Goal: Transaction & Acquisition: Purchase product/service

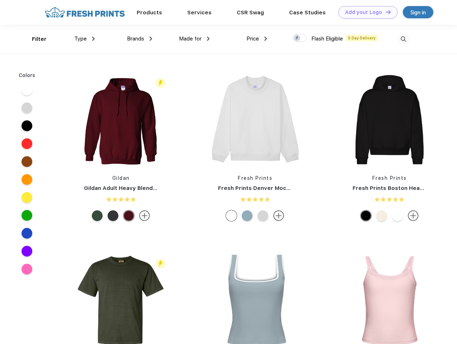
scroll to position [0, 0]
click at [365, 12] on link "Add your Logo Design Tool" at bounding box center [367, 12] width 59 height 13
click at [0, 0] on div "Design Tool" at bounding box center [0, 0] width 0 height 0
click at [385, 12] on link "Add your Logo Design Tool" at bounding box center [367, 12] width 59 height 13
click at [34, 39] on div "Filter" at bounding box center [39, 39] width 15 height 8
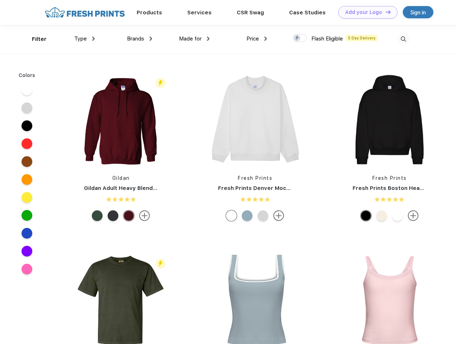
click at [85, 39] on span "Type" at bounding box center [80, 39] width 13 height 6
click at [139, 39] on span "Brands" at bounding box center [135, 39] width 17 height 6
click at [194, 39] on span "Made for" at bounding box center [190, 39] width 23 height 6
click at [257, 39] on span "Price" at bounding box center [252, 39] width 13 height 6
click at [300, 38] on div at bounding box center [300, 38] width 14 height 8
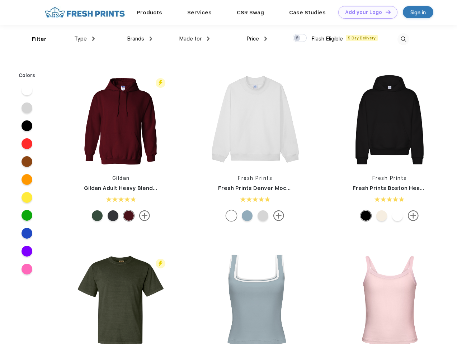
click at [297, 38] on input "checkbox" at bounding box center [295, 36] width 5 height 5
click at [403, 39] on img at bounding box center [403, 39] width 12 height 12
